Goal: Information Seeking & Learning: Compare options

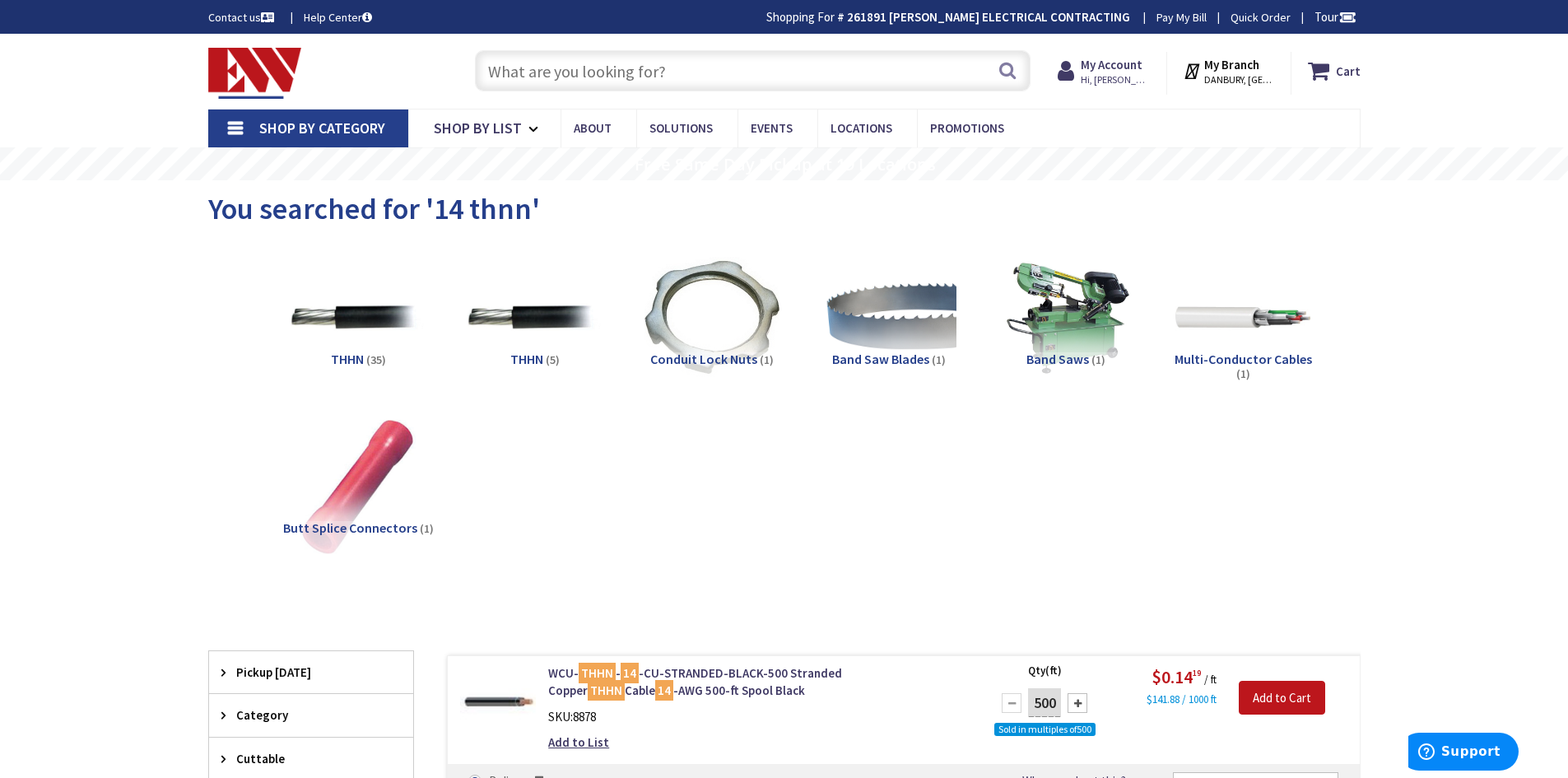
click at [695, 75] on input "text" at bounding box center [752, 71] width 556 height 41
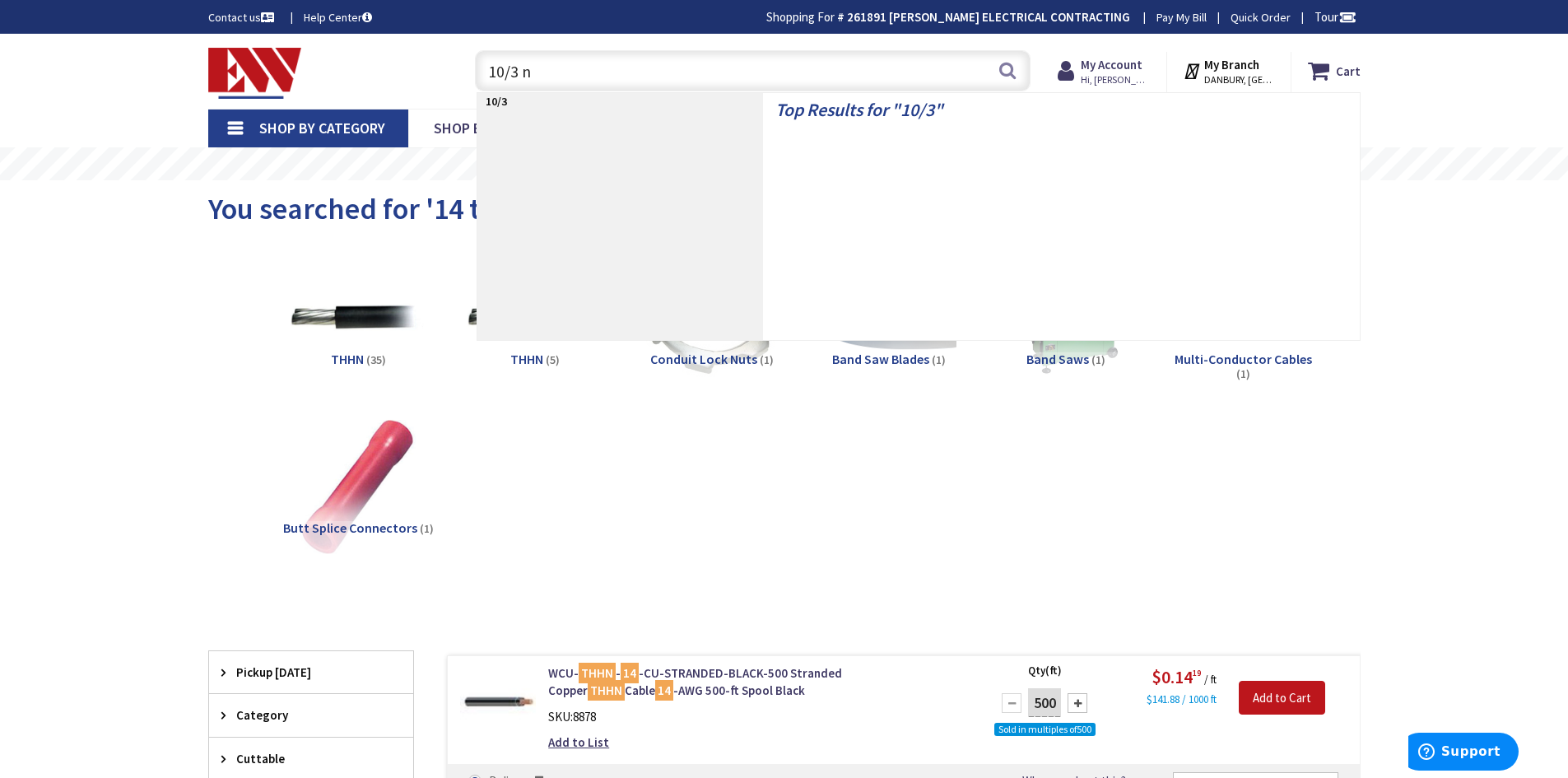
type input "10/3 nm"
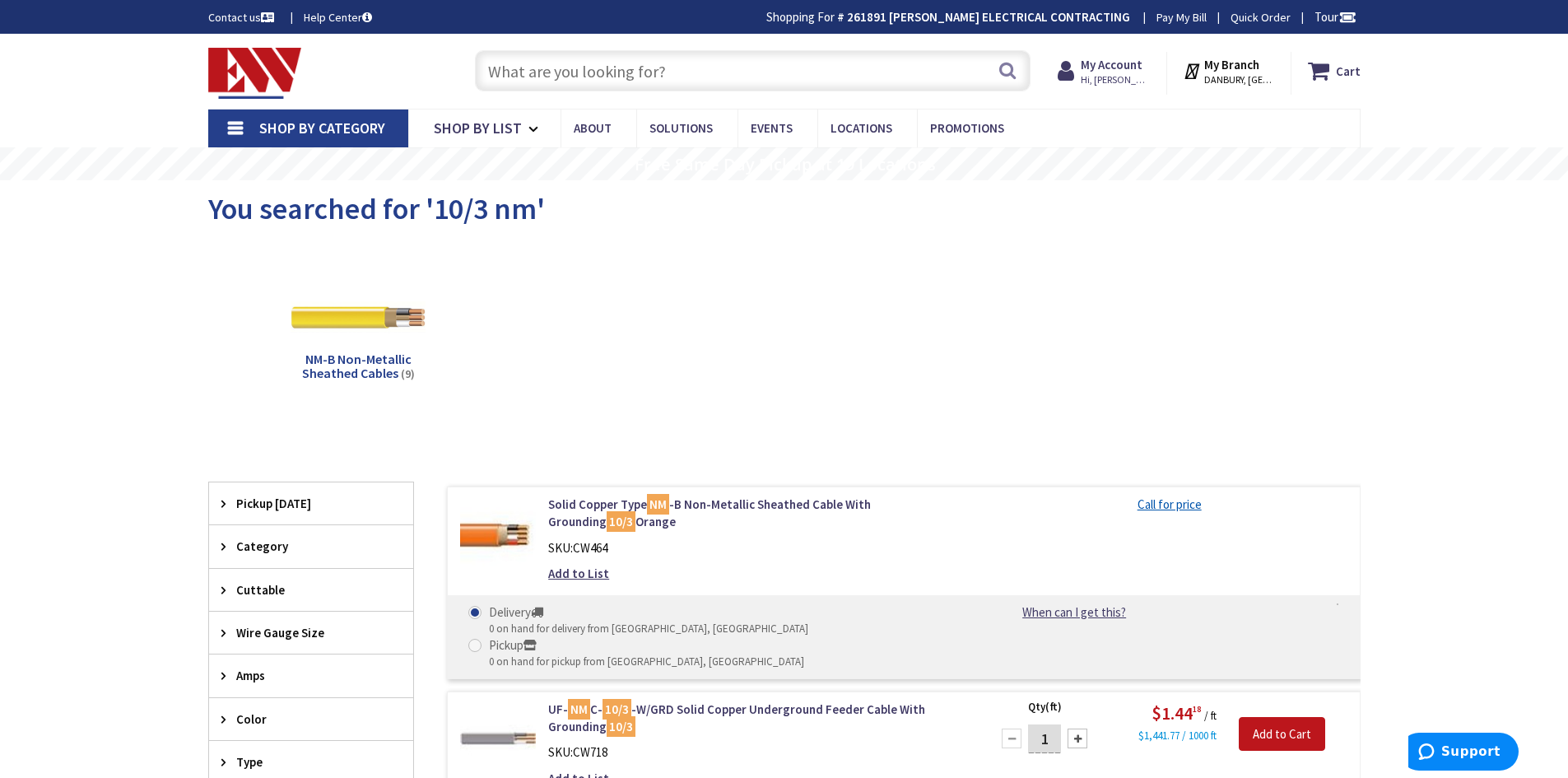
click at [587, 81] on input "text" at bounding box center [752, 71] width 556 height 41
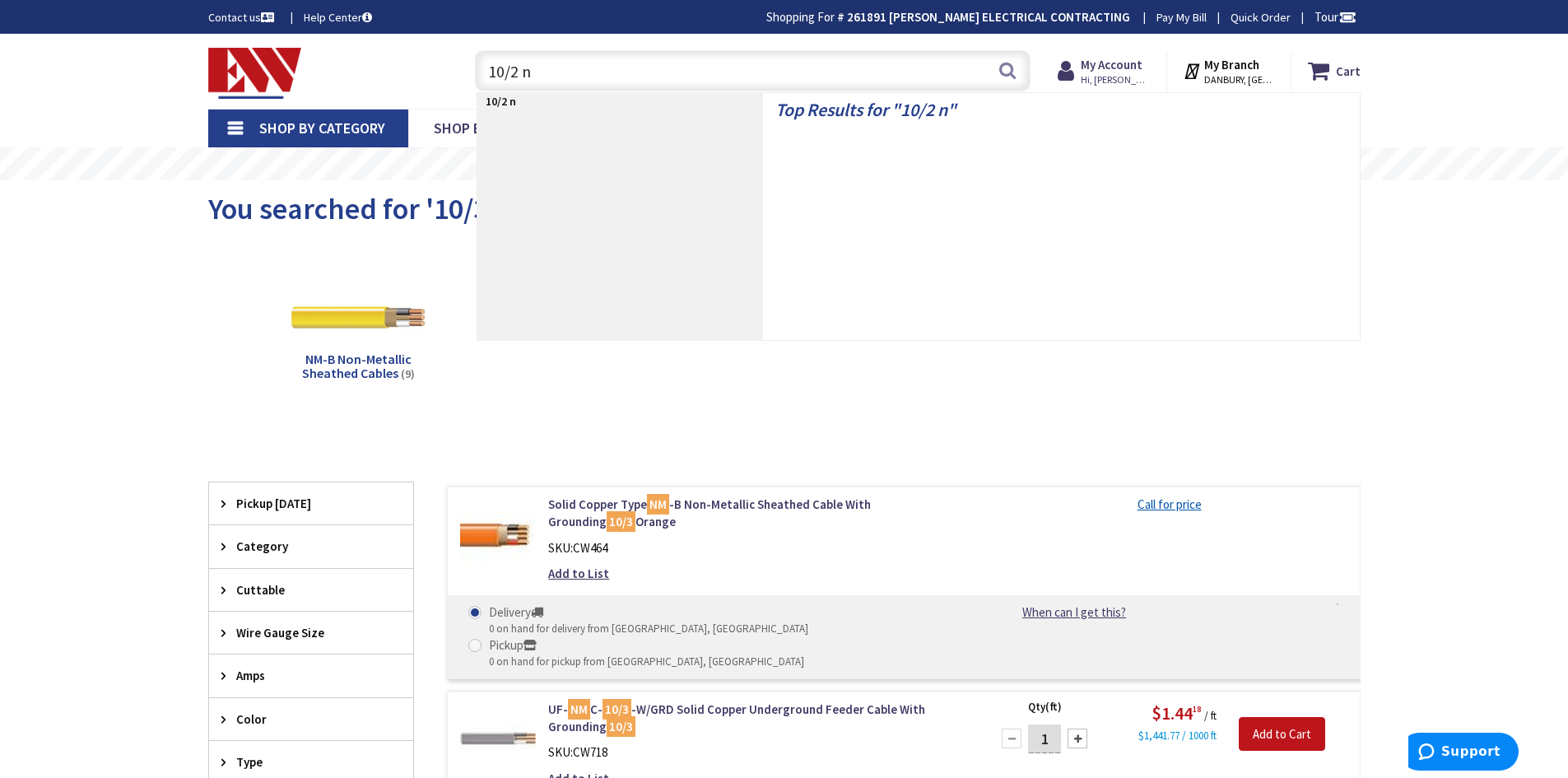
type input "10/2 nm"
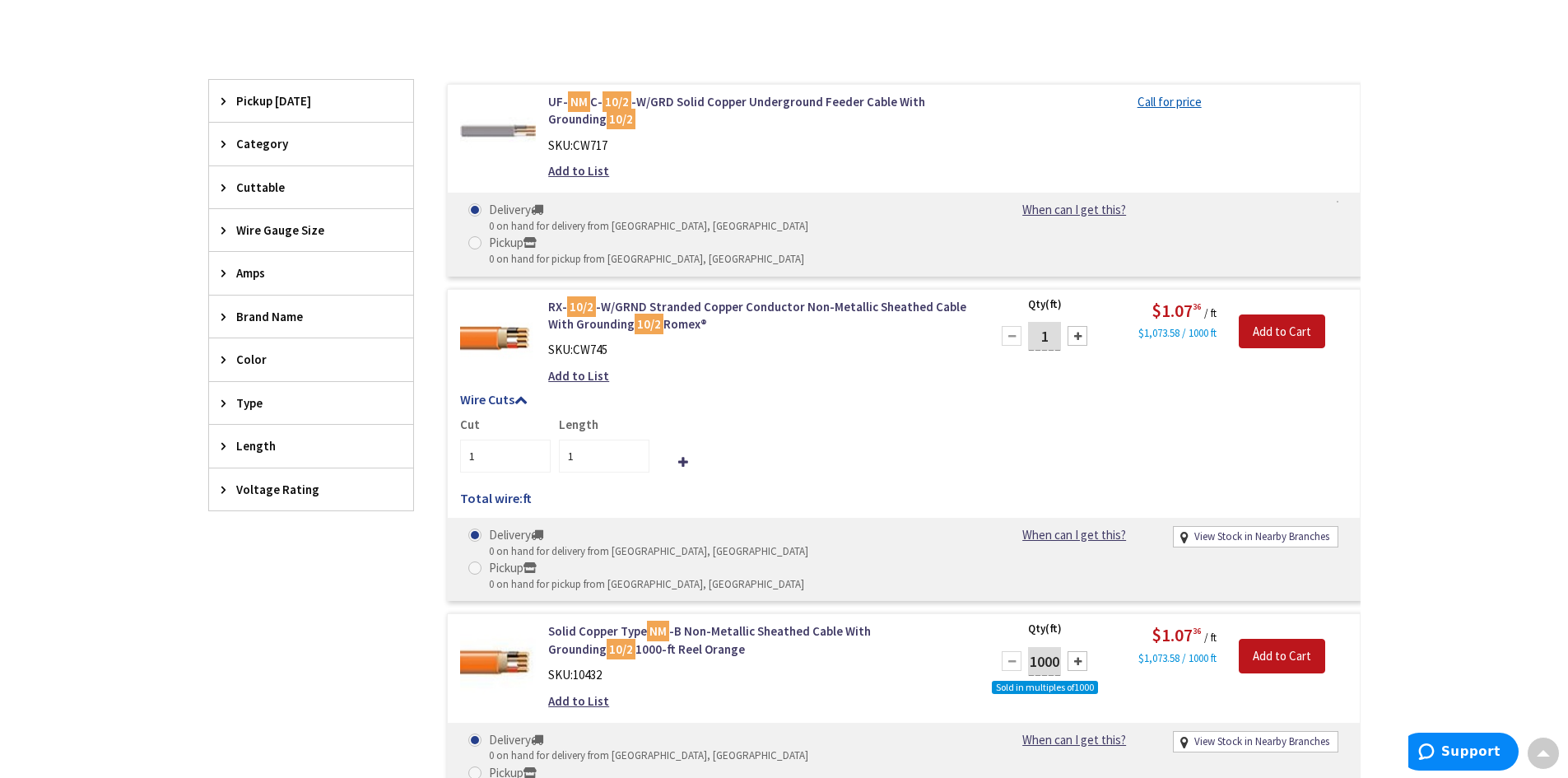
scroll to position [411, 0]
